Goal: Task Accomplishment & Management: Manage account settings

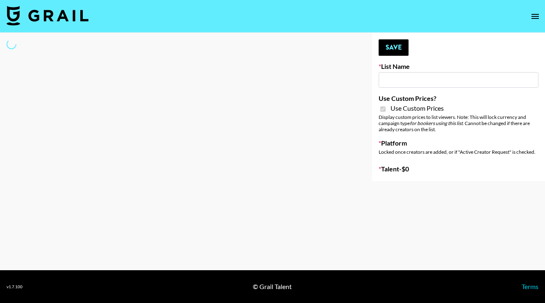
type input "Nippies"
checkbox input "true"
select select "Brand"
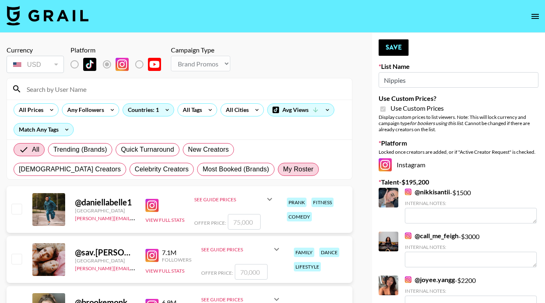
click at [283, 173] on span "My Roster" at bounding box center [298, 169] width 30 height 10
click at [283, 169] on input "My Roster" at bounding box center [283, 169] width 0 height 0
radio input "true"
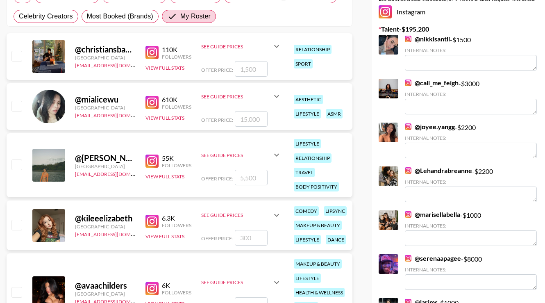
scroll to position [162, 0]
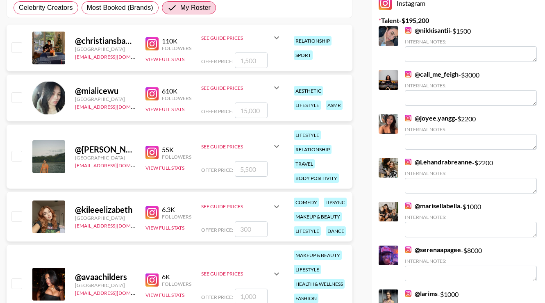
click at [17, 155] on input "checkbox" at bounding box center [16, 156] width 10 height 10
checkbox input "true"
type input "5500"
click at [16, 216] on input "checkbox" at bounding box center [16, 216] width 10 height 10
checkbox input "true"
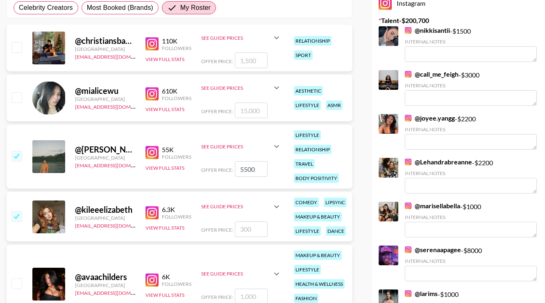
type input "300"
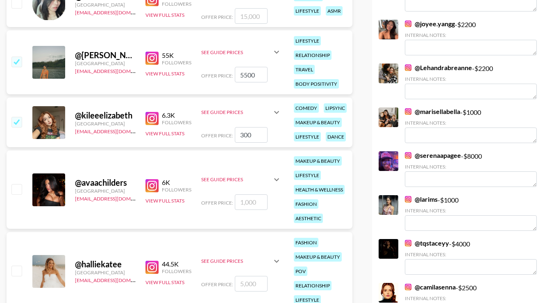
scroll to position [259, 0]
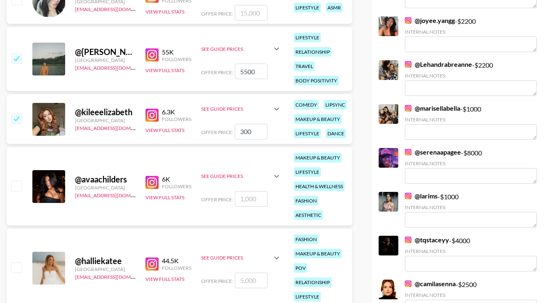
click at [16, 185] on input "checkbox" at bounding box center [16, 186] width 10 height 10
checkbox input "true"
type input "1000"
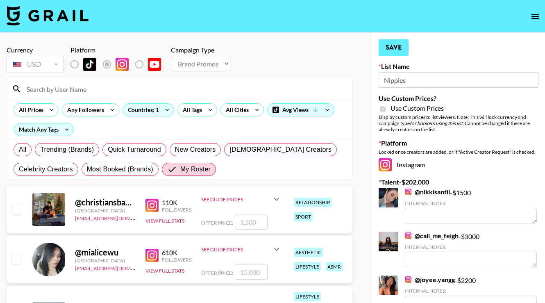
scroll to position [0, 0]
click at [389, 52] on button "Save" at bounding box center [394, 47] width 30 height 16
radio input "true"
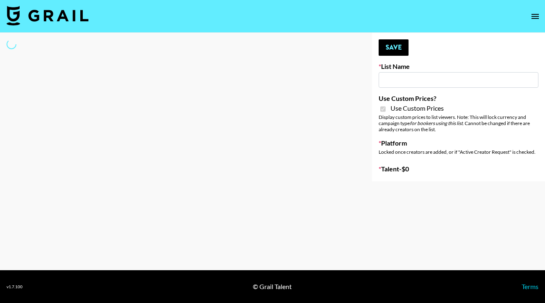
type input "Jinx Fall Campaign"
checkbox input "true"
select select "Brand"
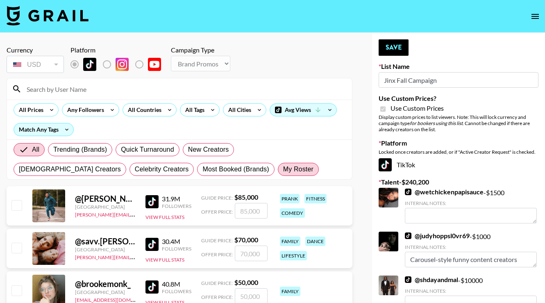
click at [283, 173] on span "My Roster" at bounding box center [298, 169] width 30 height 10
click at [283, 169] on input "My Roster" at bounding box center [283, 169] width 0 height 0
radio input "true"
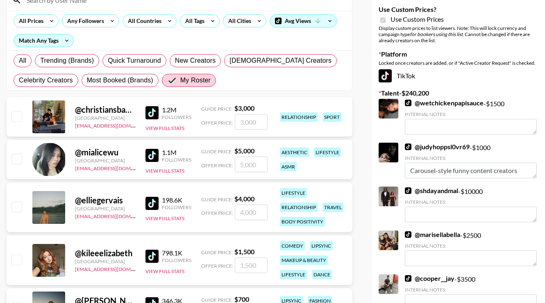
scroll to position [94, 0]
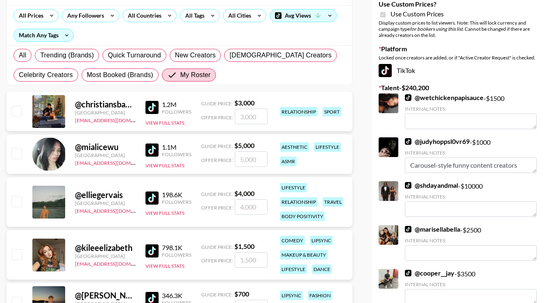
click at [18, 205] on input "checkbox" at bounding box center [16, 201] width 10 height 10
checkbox input "true"
type input "4000"
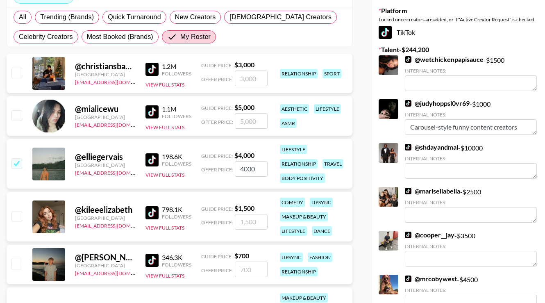
scroll to position [133, 0]
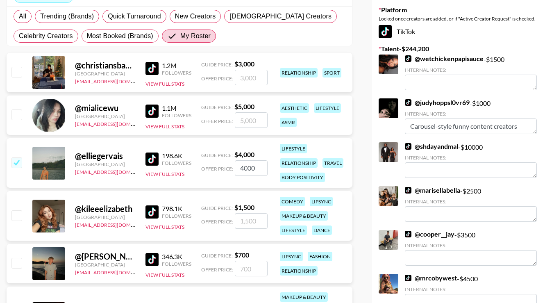
click at [16, 163] on input "checkbox" at bounding box center [16, 162] width 10 height 10
checkbox input "false"
click at [16, 161] on input "checkbox" at bounding box center [16, 162] width 10 height 10
checkbox input "true"
type input "4000"
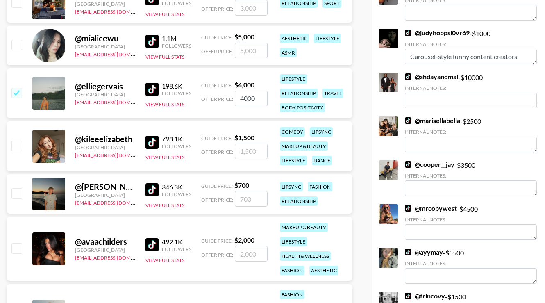
scroll to position [207, 0]
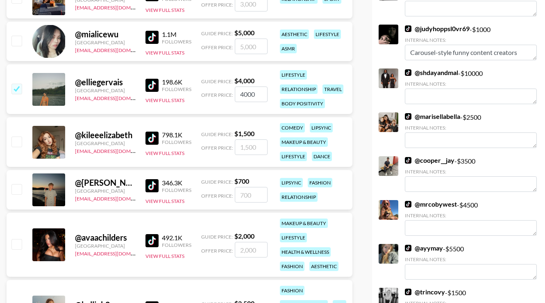
click at [17, 139] on input "checkbox" at bounding box center [16, 142] width 10 height 10
checkbox input "true"
type input "1500"
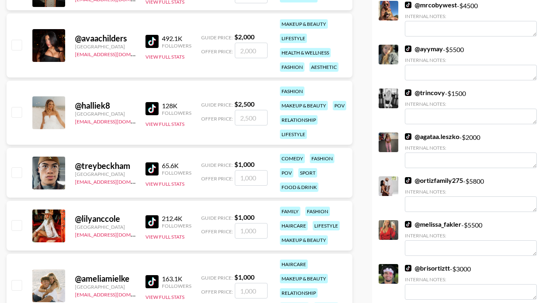
scroll to position [409, 0]
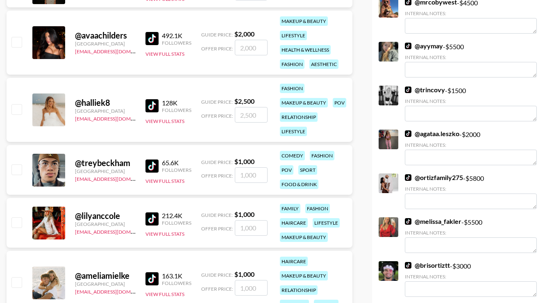
click at [18, 219] on input "checkbox" at bounding box center [16, 222] width 10 height 10
checkbox input "true"
type input "1000"
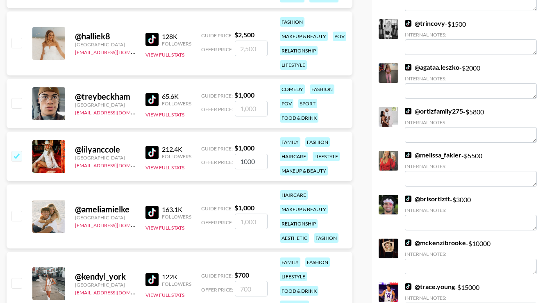
scroll to position [477, 0]
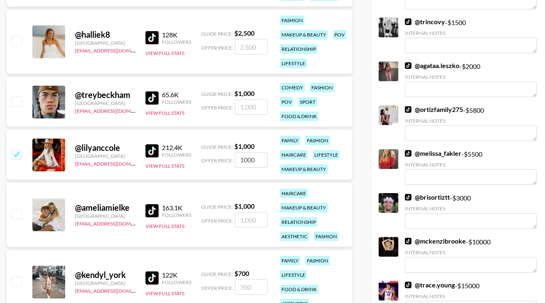
click at [18, 158] on input "checkbox" at bounding box center [16, 154] width 10 height 10
checkbox input "false"
click at [18, 211] on input "checkbox" at bounding box center [16, 214] width 10 height 10
checkbox input "true"
type input "1000"
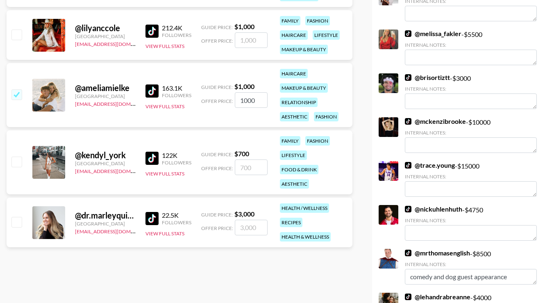
scroll to position [598, 0]
click at [18, 221] on input "checkbox" at bounding box center [16, 222] width 10 height 10
checkbox input "true"
type input "3000"
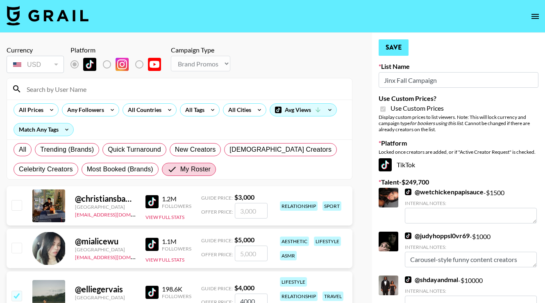
scroll to position [0, 0]
click at [394, 48] on button "Save" at bounding box center [394, 47] width 30 height 16
